Goal: Book appointment/travel/reservation

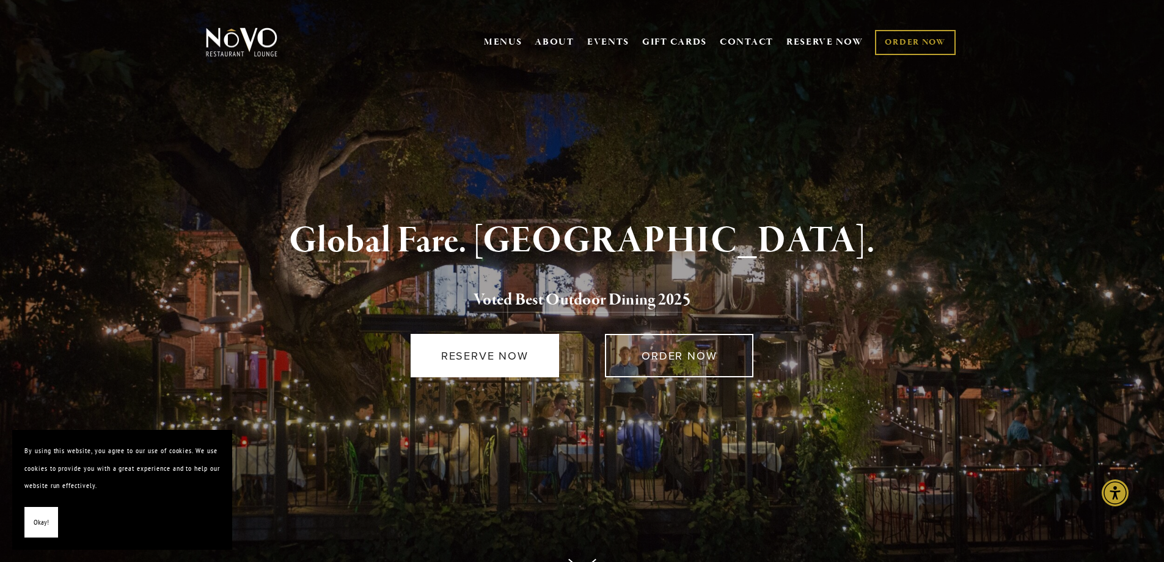
click at [476, 364] on link "RESERVE NOW" at bounding box center [485, 355] width 148 height 43
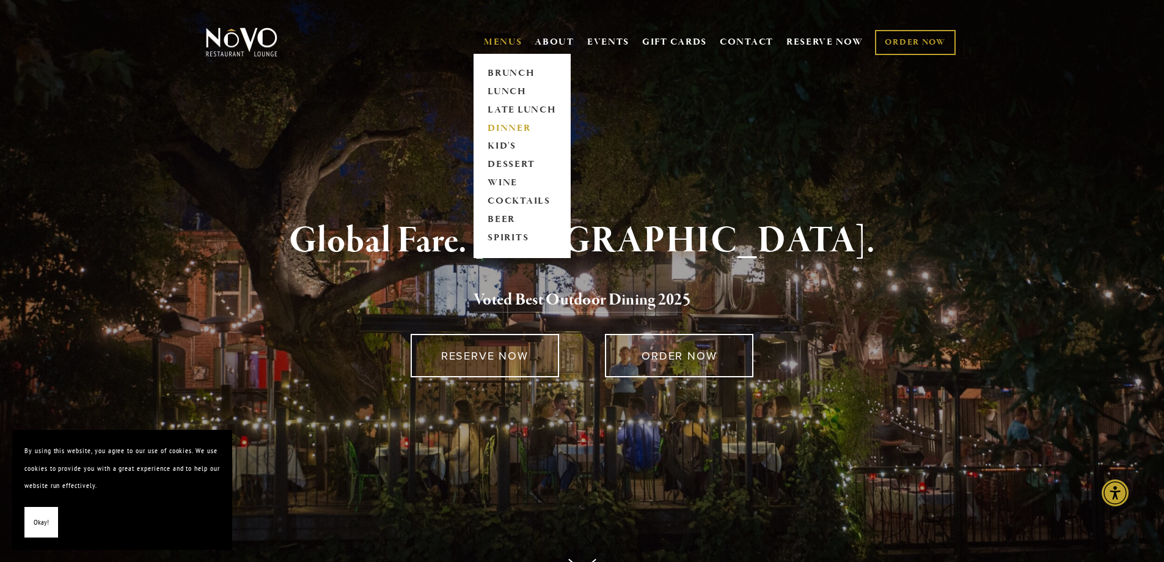
click at [507, 129] on link "DINNER" at bounding box center [522, 128] width 76 height 18
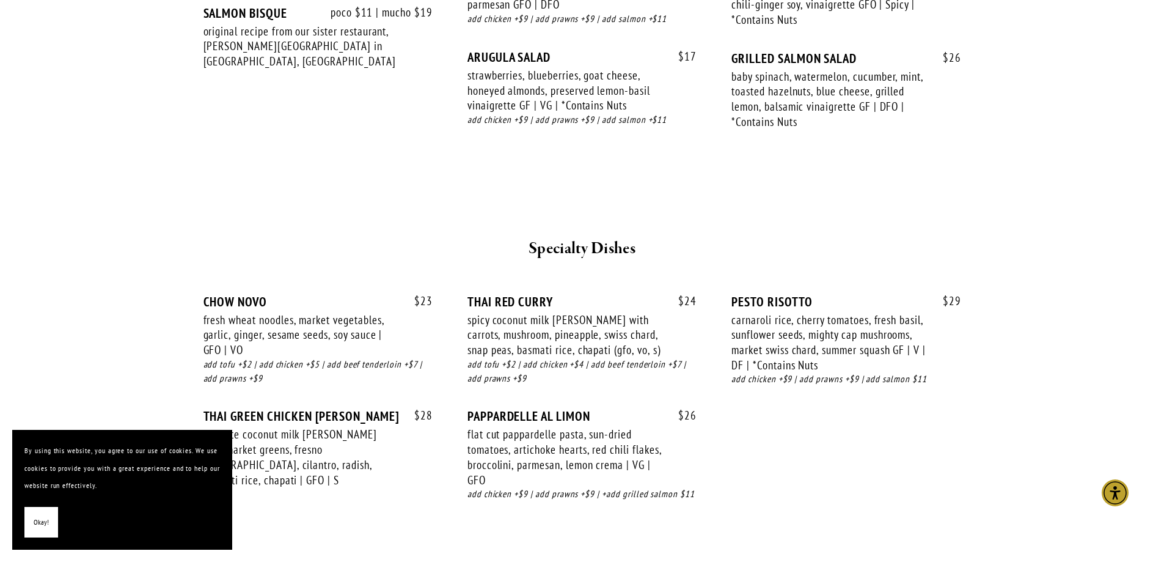
scroll to position [1467, 0]
